Goal: Check status: Check status

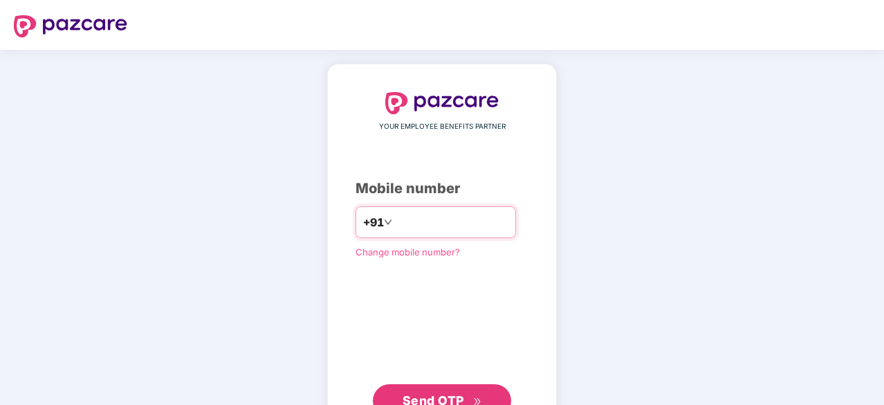
click at [395, 223] on input "number" at bounding box center [451, 222] width 113 height 22
type input "**********"
click at [447, 392] on span "Send OTP" at bounding box center [434, 398] width 62 height 15
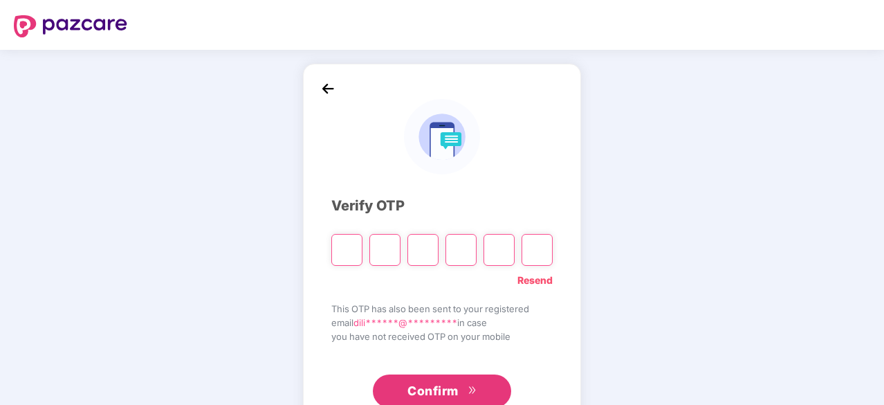
type input "*"
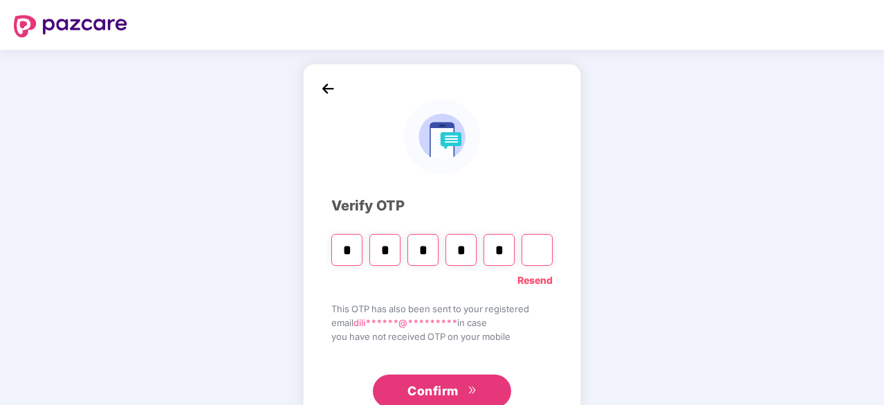
type input "*"
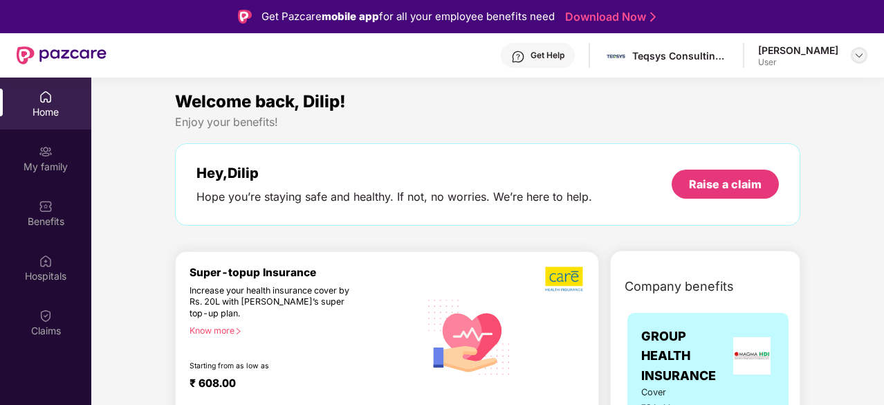
click at [853, 61] on div at bounding box center [859, 55] width 17 height 17
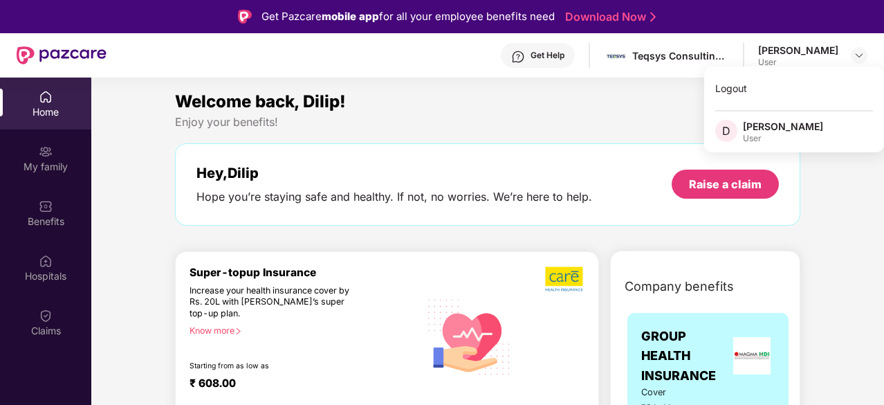
click at [768, 131] on div "[PERSON_NAME]" at bounding box center [783, 126] width 80 height 13
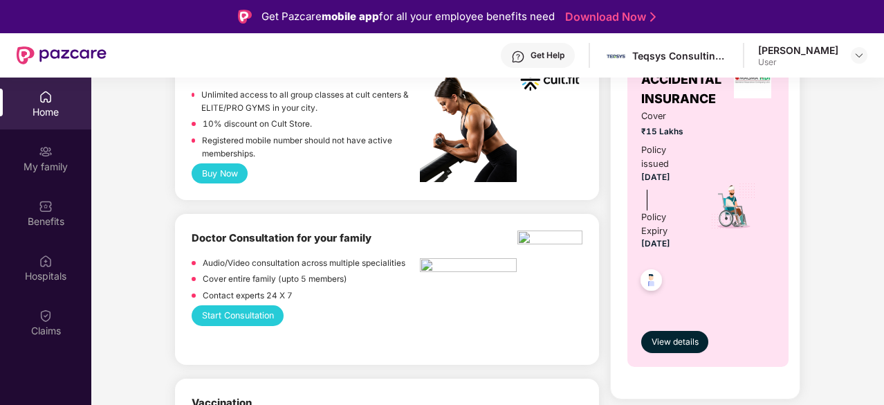
scroll to position [622, 0]
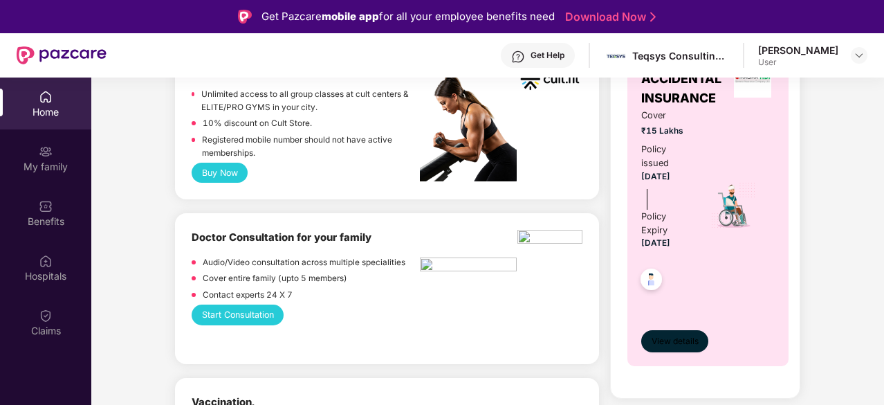
click at [675, 335] on span "View details" at bounding box center [675, 341] width 47 height 13
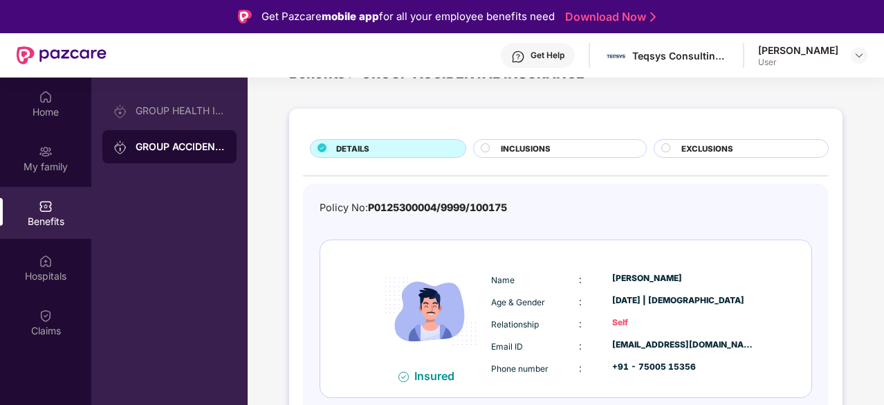
scroll to position [77, 0]
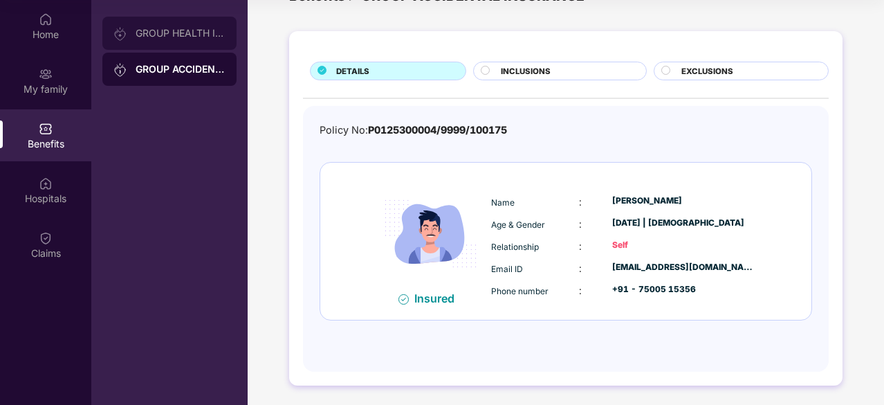
click at [160, 41] on div "GROUP HEALTH INSURANCE" at bounding box center [169, 33] width 134 height 33
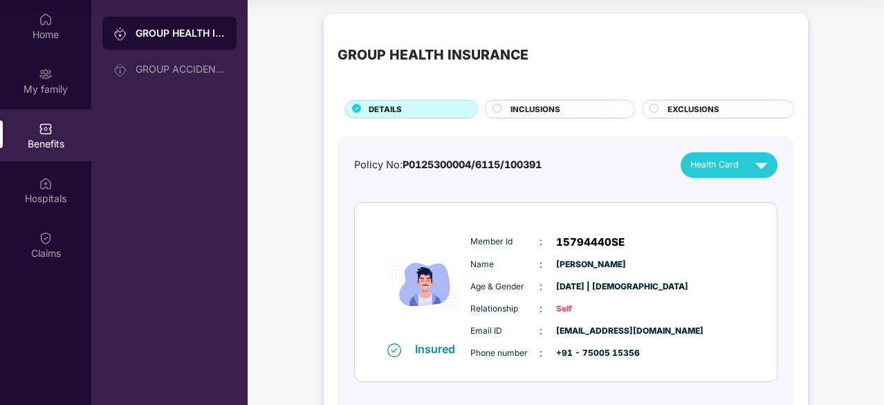
scroll to position [30, 0]
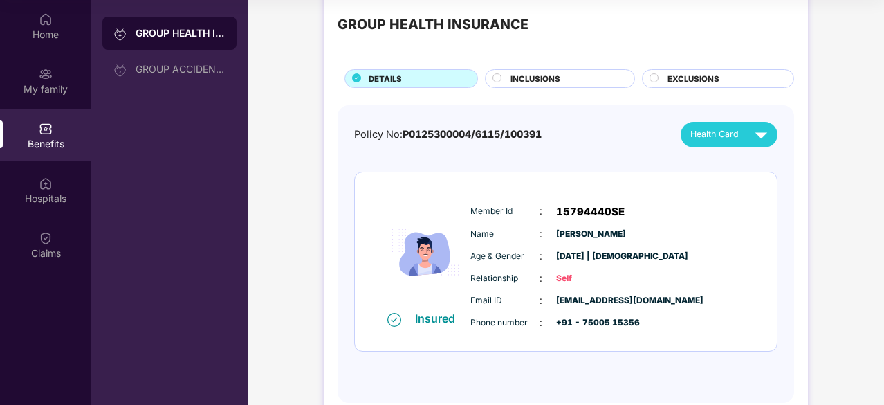
click at [739, 149] on div "Policy No: P0125300004/6115/100391 Health Card Insured Member Id : 15794440SE N…" at bounding box center [565, 247] width 423 height 251
click at [734, 136] on span "Health Card" at bounding box center [714, 134] width 48 height 14
click at [751, 164] on div "[PERSON_NAME]" at bounding box center [732, 165] width 90 height 15
